Goal: Answer question/provide support: Share knowledge or assist other users

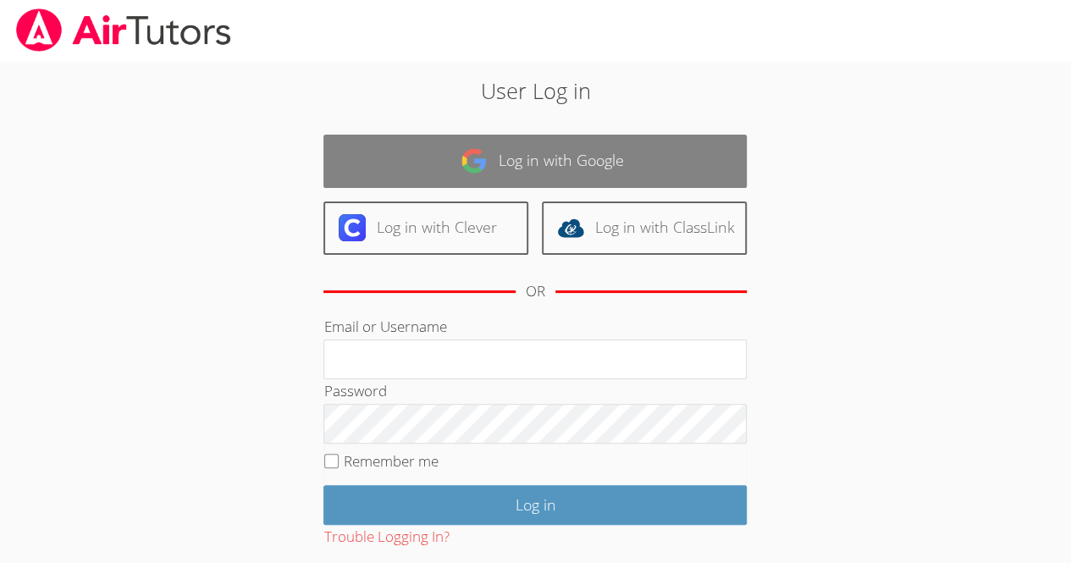
click at [532, 180] on link "Log in with Google" at bounding box center [534, 161] width 423 height 53
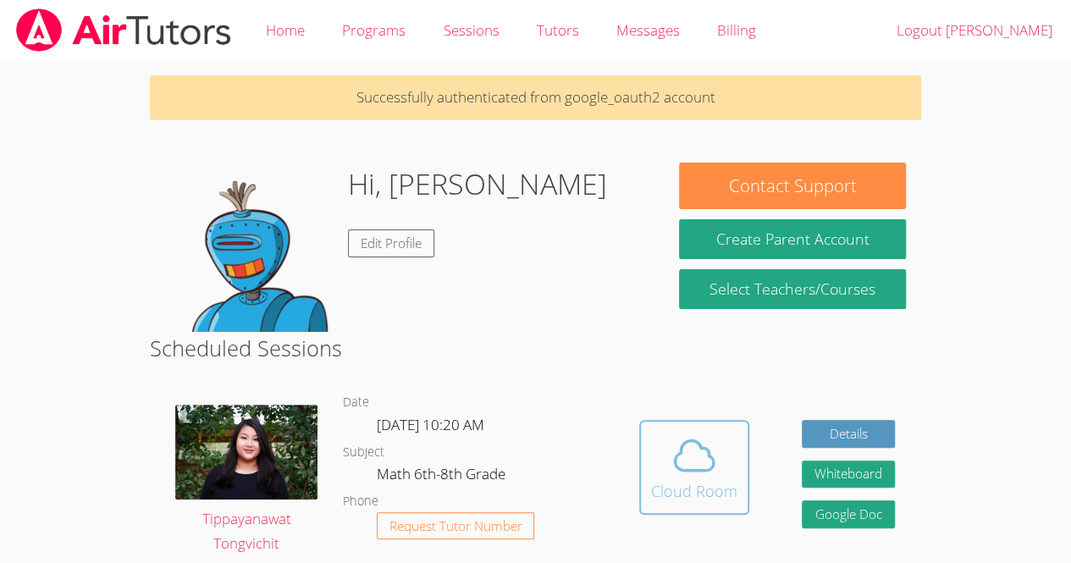
click at [721, 483] on div "Cloud Room" at bounding box center [694, 491] width 86 height 24
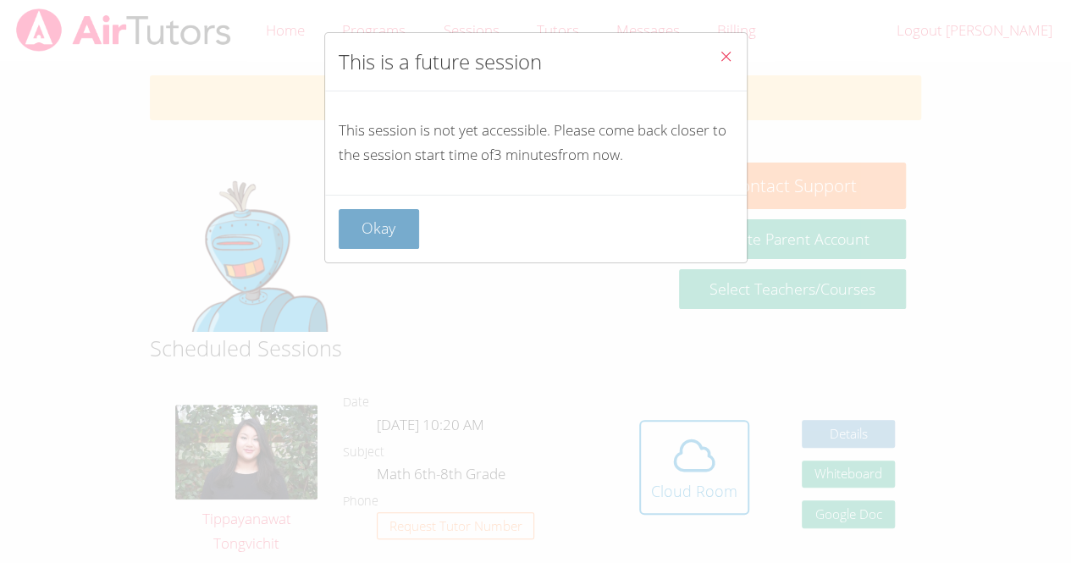
click at [392, 225] on button "Okay" at bounding box center [379, 229] width 81 height 40
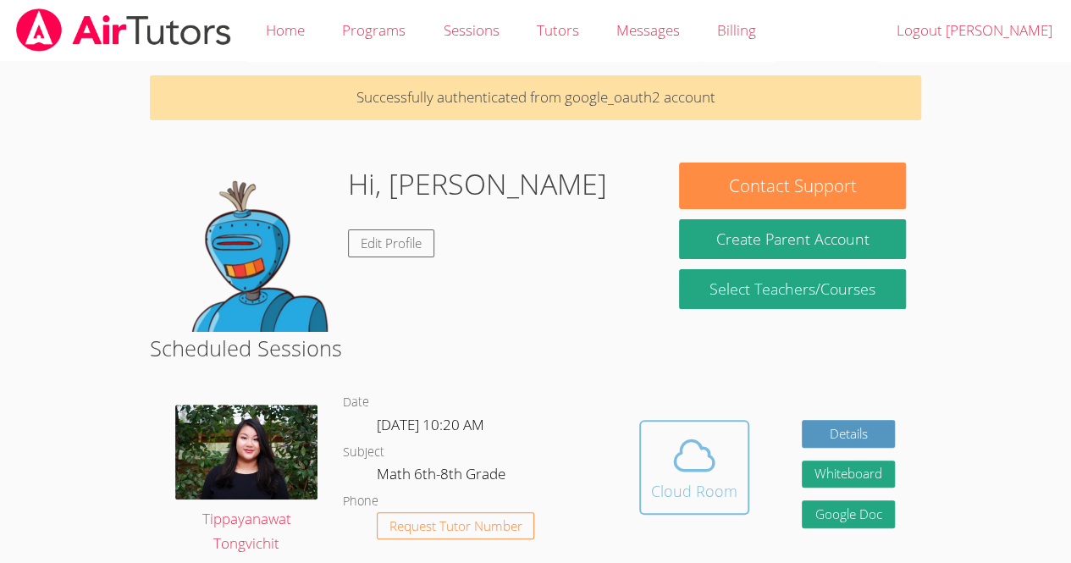
click at [672, 470] on icon at bounding box center [694, 455] width 47 height 47
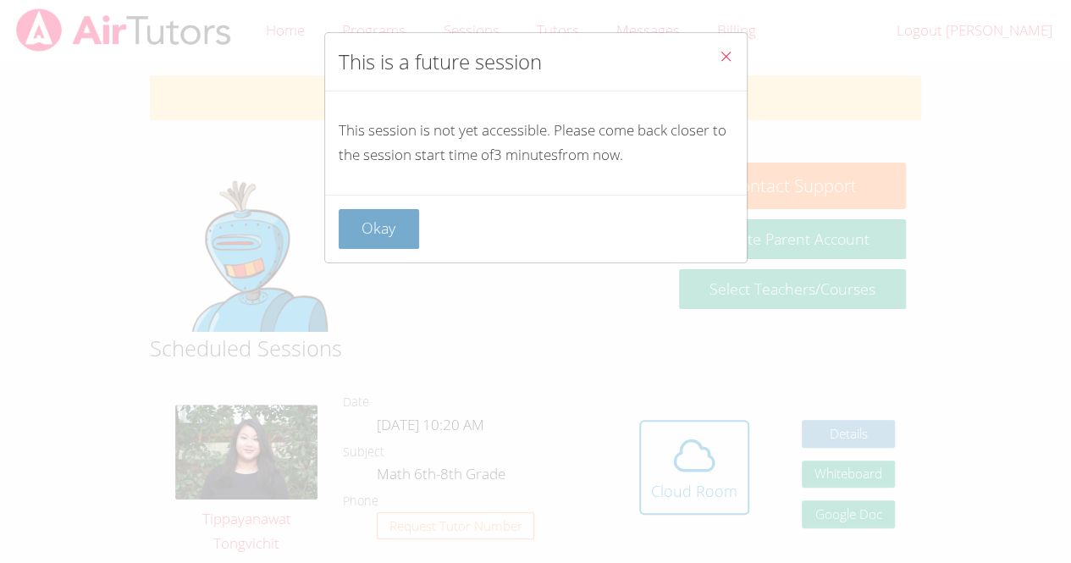
click at [371, 229] on button "Okay" at bounding box center [379, 229] width 81 height 40
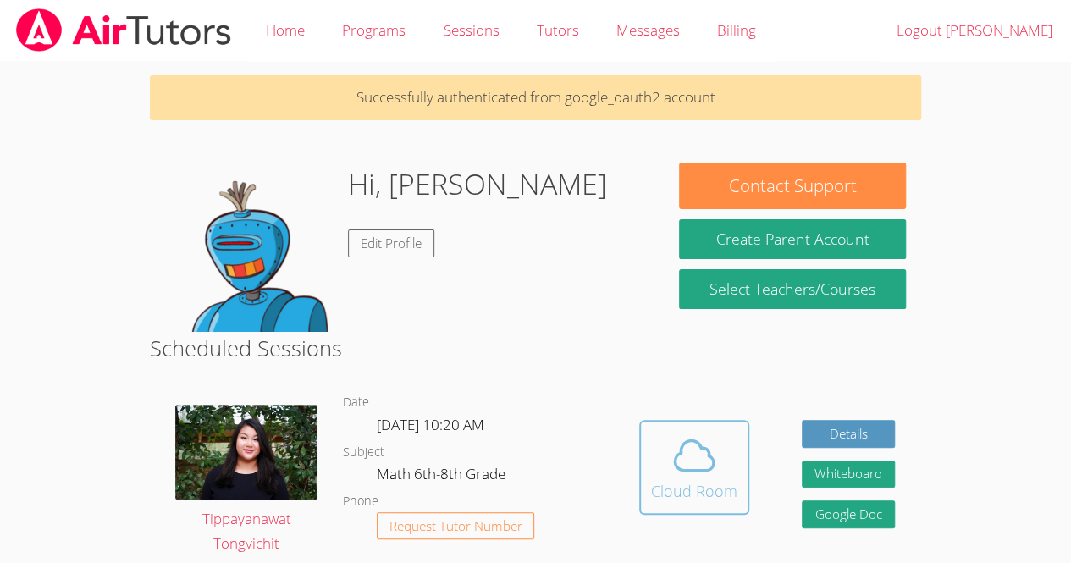
click at [696, 461] on icon at bounding box center [694, 455] width 47 height 47
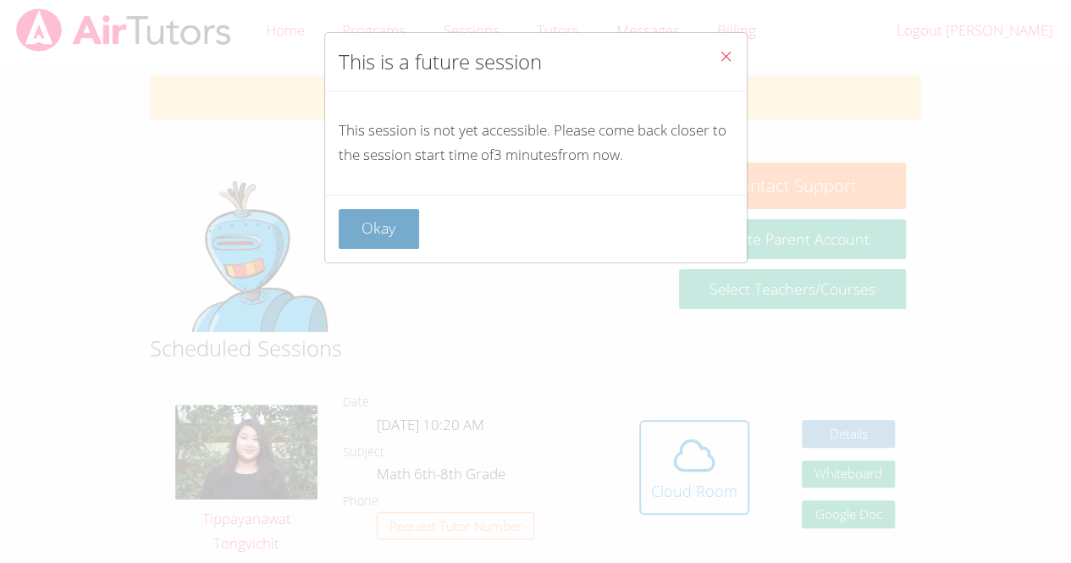
click at [408, 215] on button "Okay" at bounding box center [379, 229] width 81 height 40
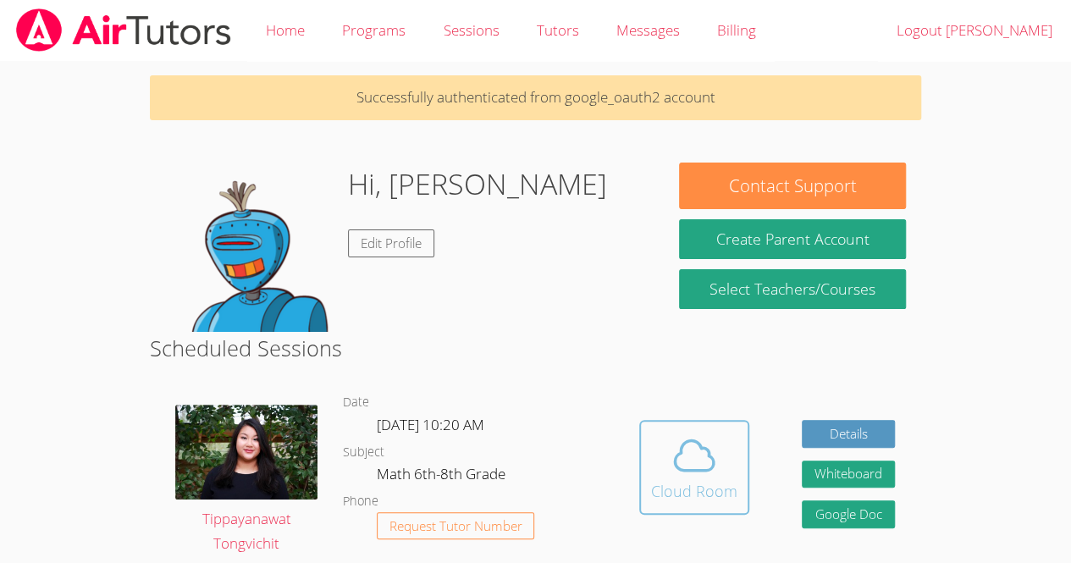
click at [723, 477] on span at bounding box center [694, 455] width 86 height 47
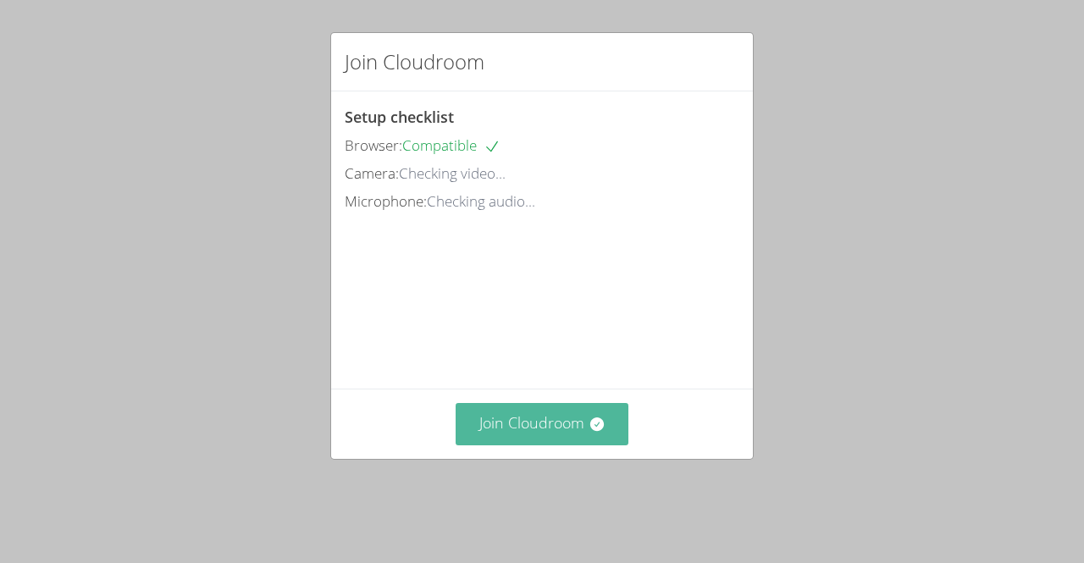
click at [551, 439] on button "Join Cloudroom" at bounding box center [543, 423] width 174 height 41
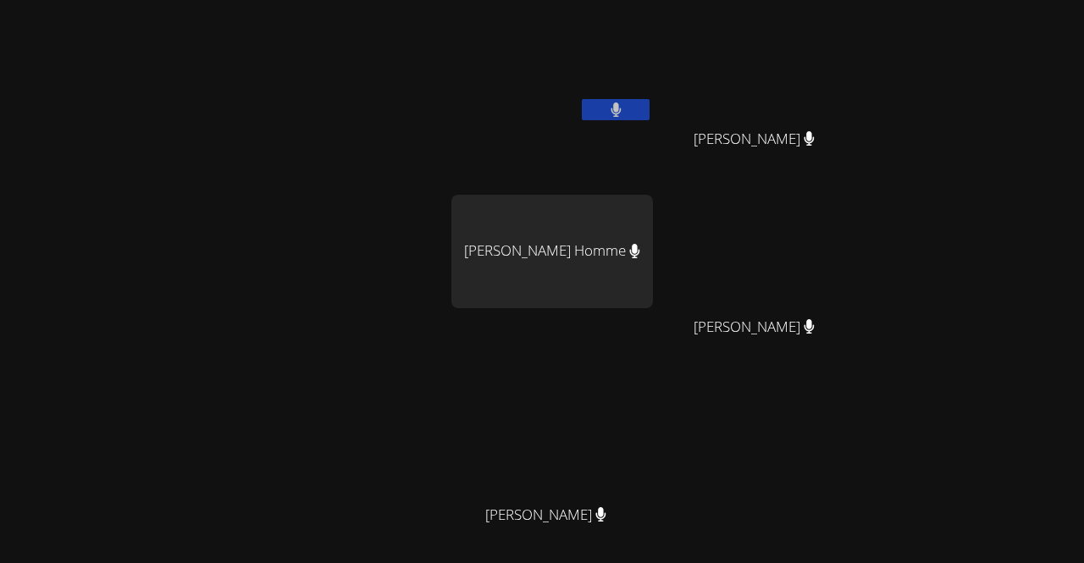
click at [610, 113] on icon at bounding box center [615, 109] width 10 height 14
click at [622, 113] on button at bounding box center [616, 109] width 68 height 21
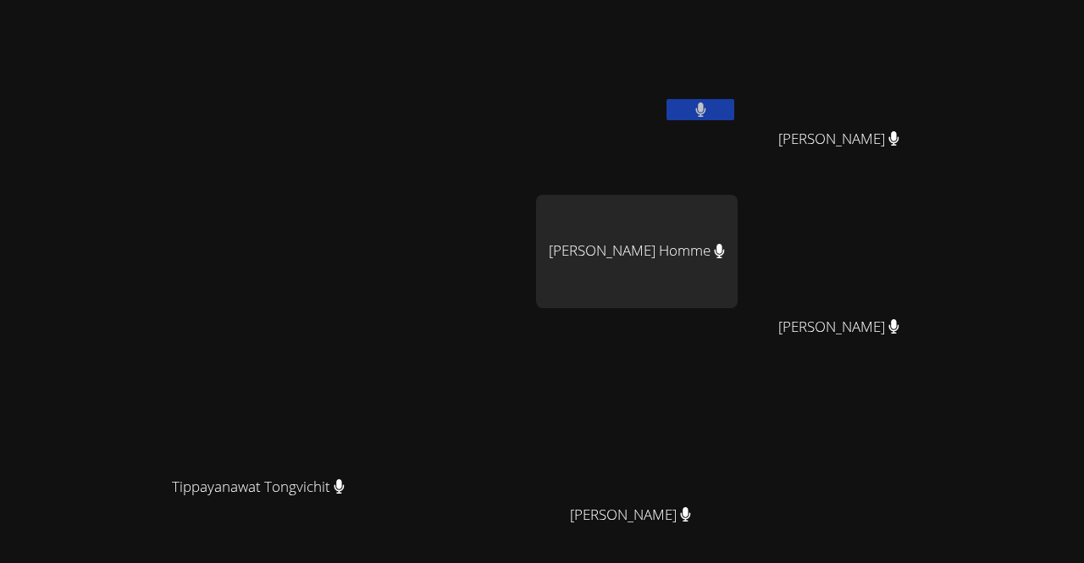
scroll to position [148, 0]
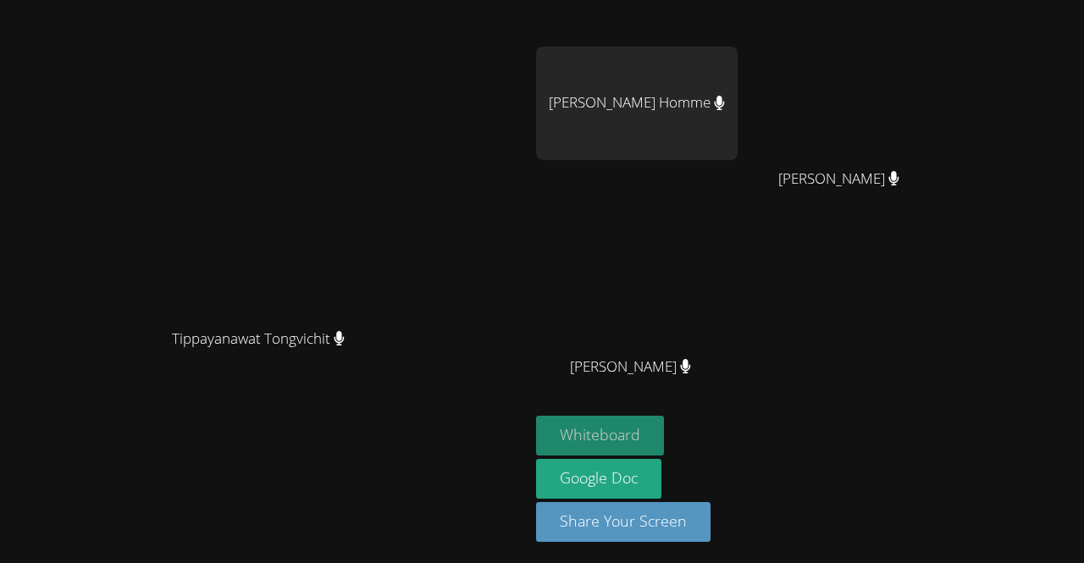
click at [664, 442] on button "Whiteboard" at bounding box center [600, 436] width 128 height 40
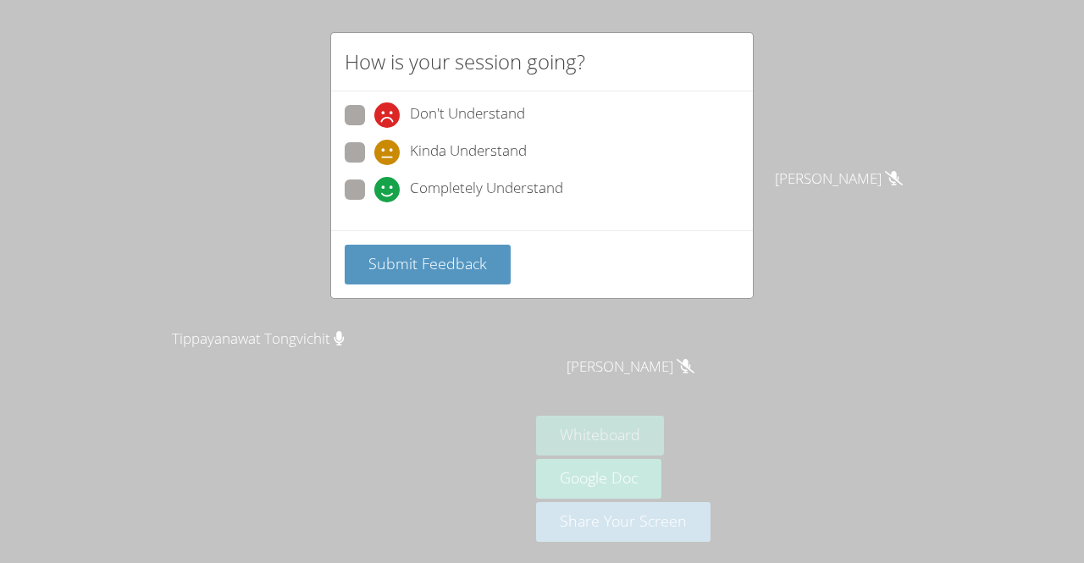
scroll to position [134, 0]
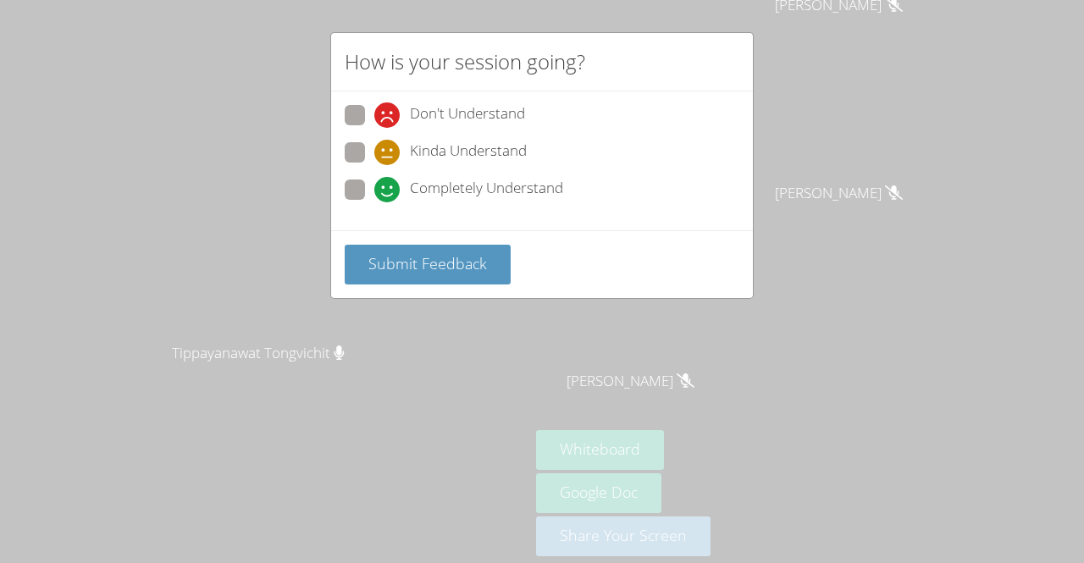
click at [374, 202] on span at bounding box center [374, 202] width 0 height 0
click at [374, 182] on input "Completely Understand" at bounding box center [381, 186] width 14 height 14
radio input "true"
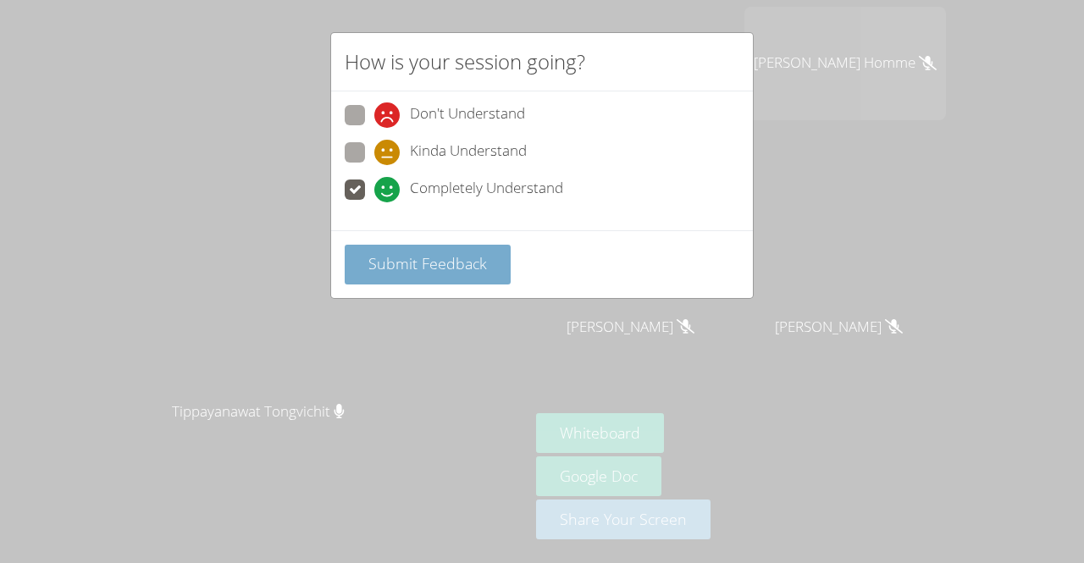
click at [440, 277] on button "Submit Feedback" at bounding box center [428, 265] width 166 height 40
